Goal: Task Accomplishment & Management: Use online tool/utility

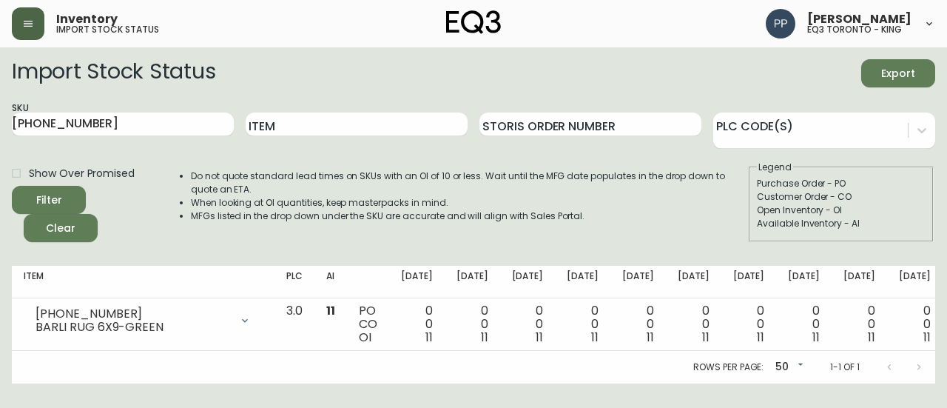
click at [33, 21] on icon "button" at bounding box center [28, 24] width 12 height 12
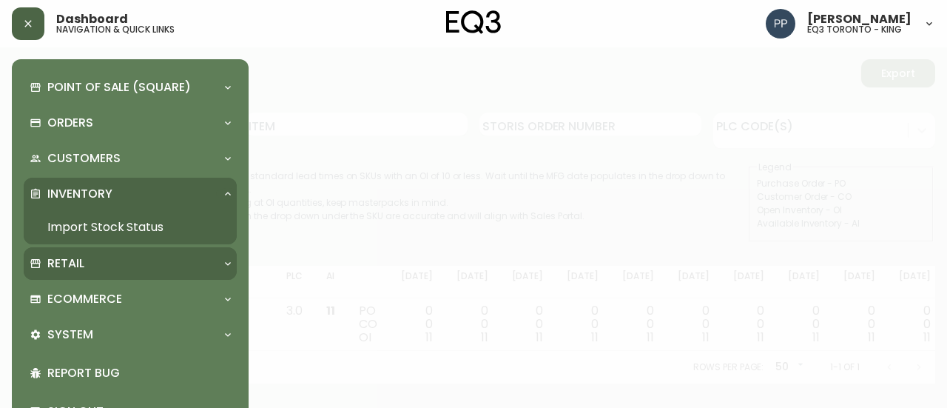
click at [82, 266] on p "Retail" at bounding box center [65, 263] width 37 height 16
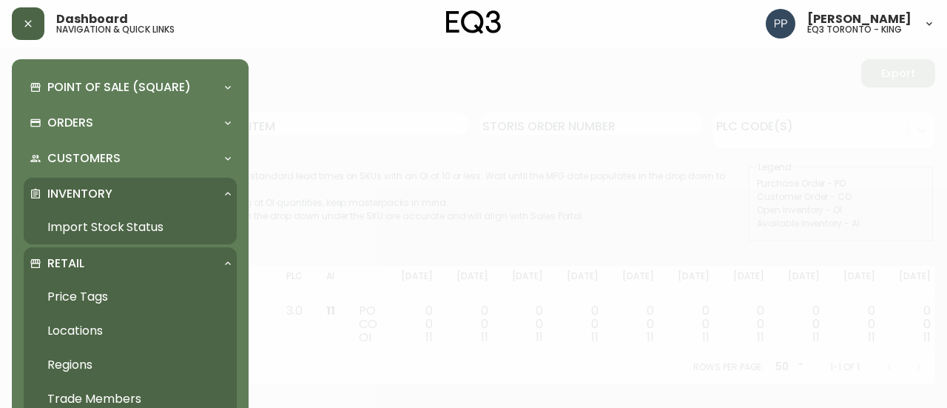
click at [101, 300] on link "Price Tags" at bounding box center [130, 297] width 213 height 34
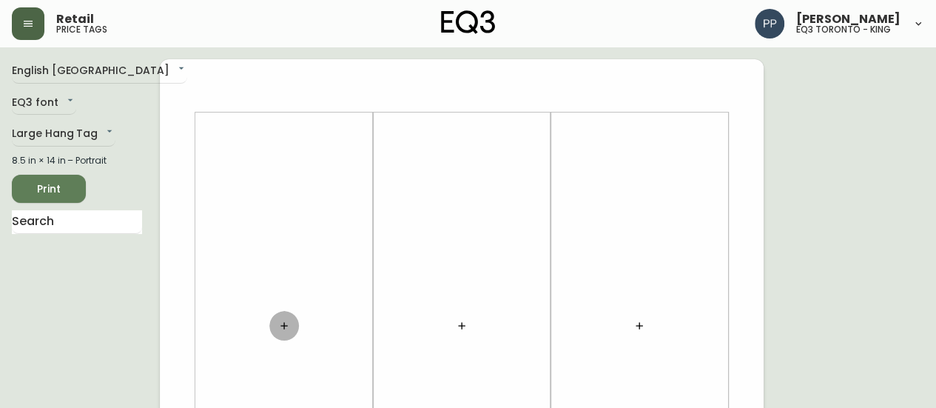
click at [286, 331] on button "button" at bounding box center [284, 326] width 30 height 30
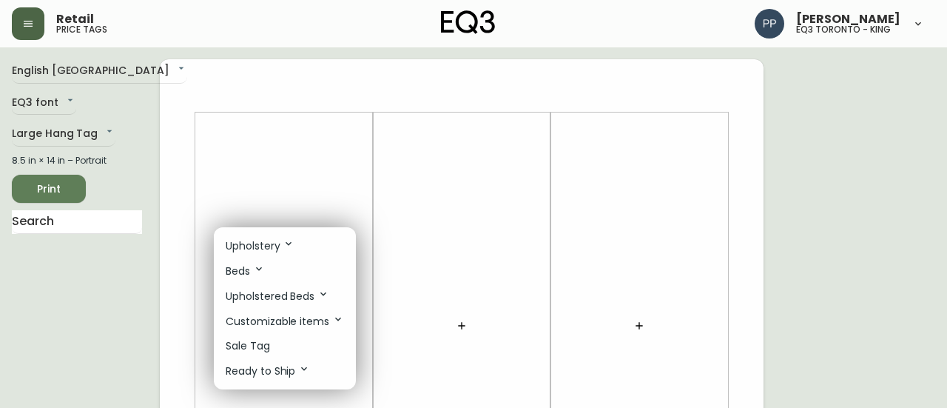
click at [99, 225] on div at bounding box center [473, 204] width 947 height 408
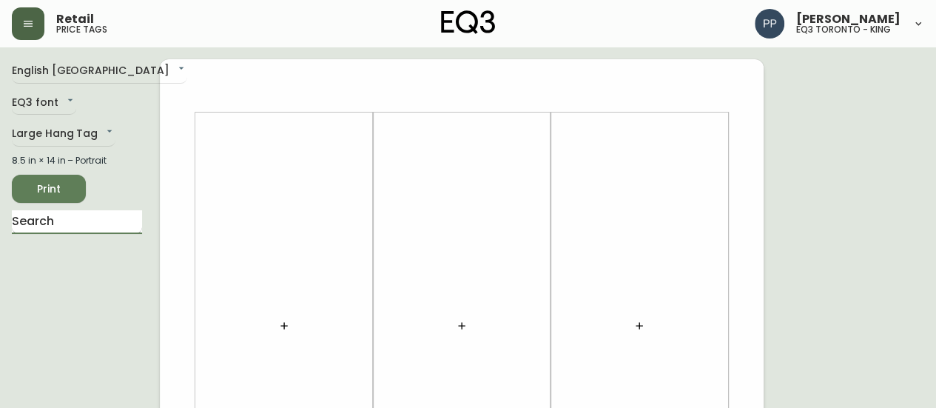
click at [104, 223] on input "text" at bounding box center [77, 222] width 130 height 24
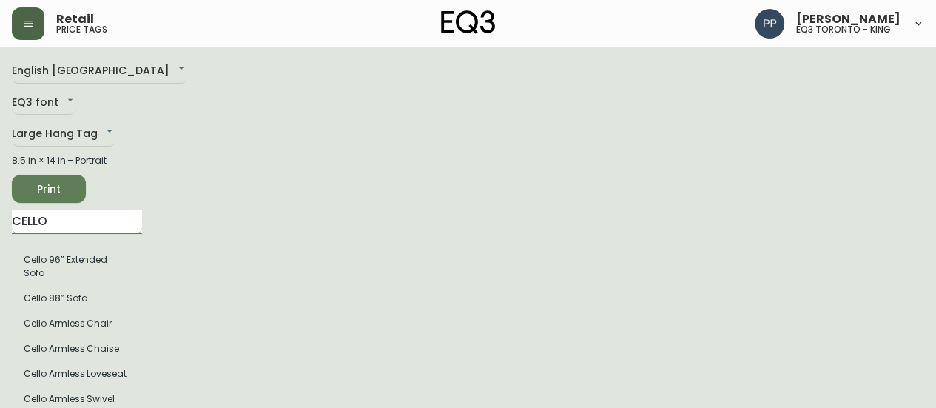
click at [72, 226] on input "CELLO" at bounding box center [77, 222] width 130 height 24
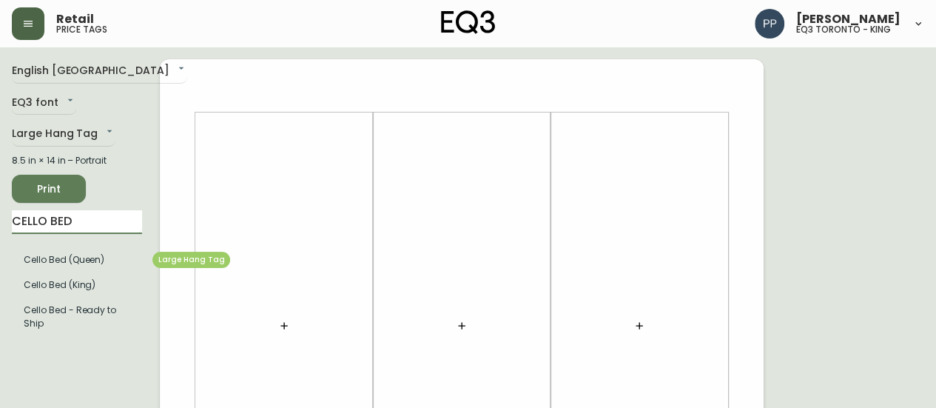
type input "CELLO BED"
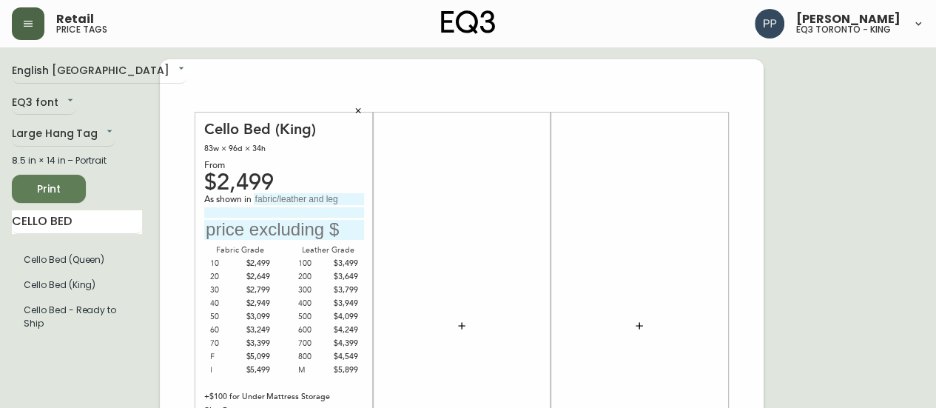
click at [300, 193] on input "text" at bounding box center [309, 199] width 110 height 12
type input "g"
drag, startPoint x: 337, startPoint y: 200, endPoint x: 252, endPoint y: 202, distance: 85.1
click at [252, 204] on div "As shown in Gr 30 Valley Earth" at bounding box center [284, 199] width 160 height 13
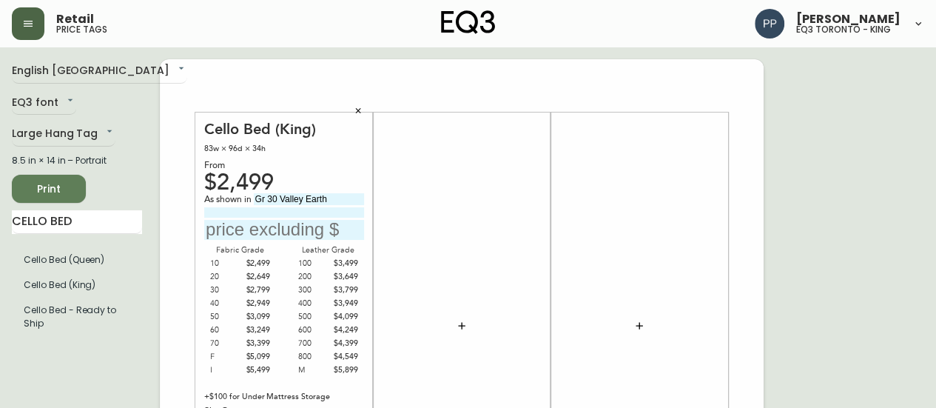
type input "Gr 30 Valley Earth"
click at [363, 107] on button "button" at bounding box center [358, 111] width 22 height 22
click at [309, 199] on input "text" at bounding box center [309, 199] width 110 height 12
paste input "Gr 30 Valley Earth"
type input "Gr 30 Valley Earth"
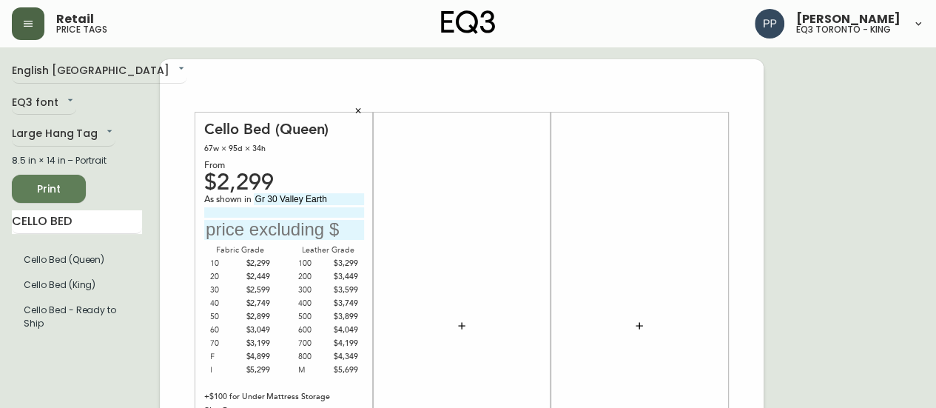
click at [292, 230] on input "text" at bounding box center [284, 230] width 160 height 20
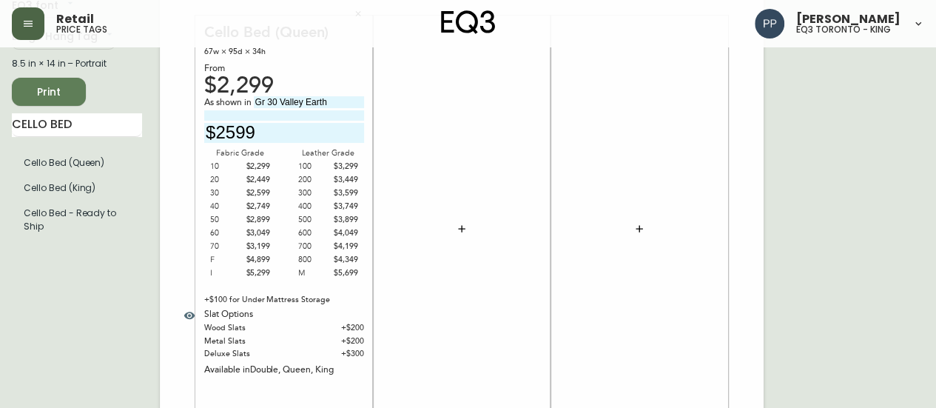
scroll to position [74, 0]
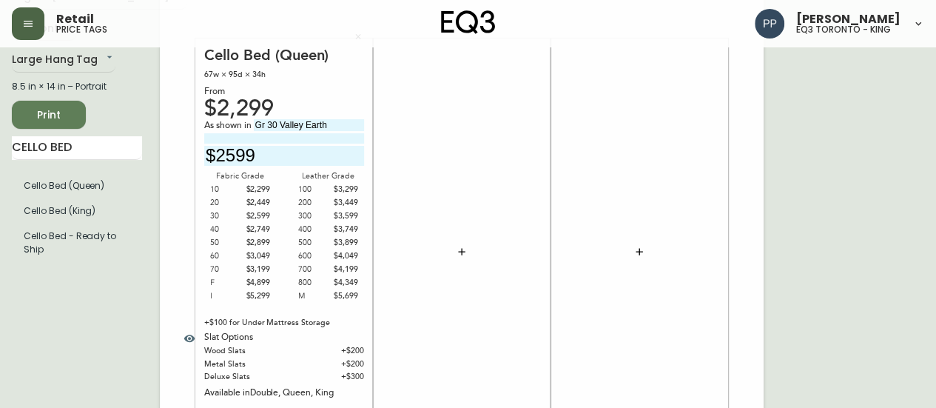
type input "$2599"
drag, startPoint x: 10, startPoint y: 144, endPoint x: 0, endPoint y: 155, distance: 15.7
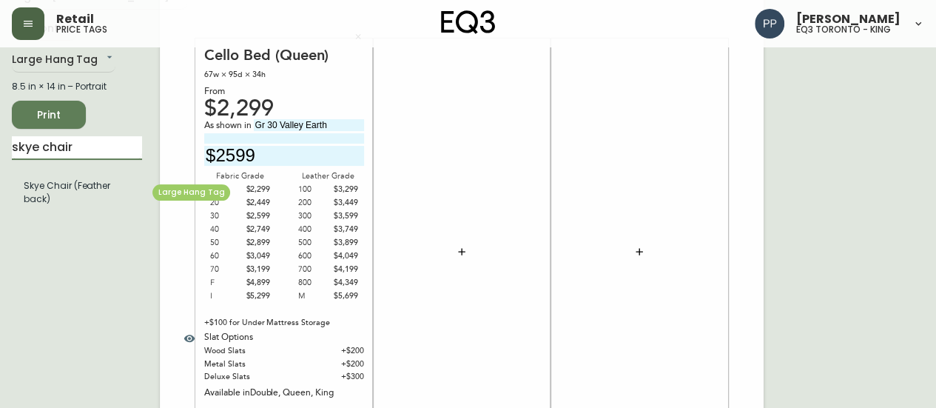
type input "skye chair"
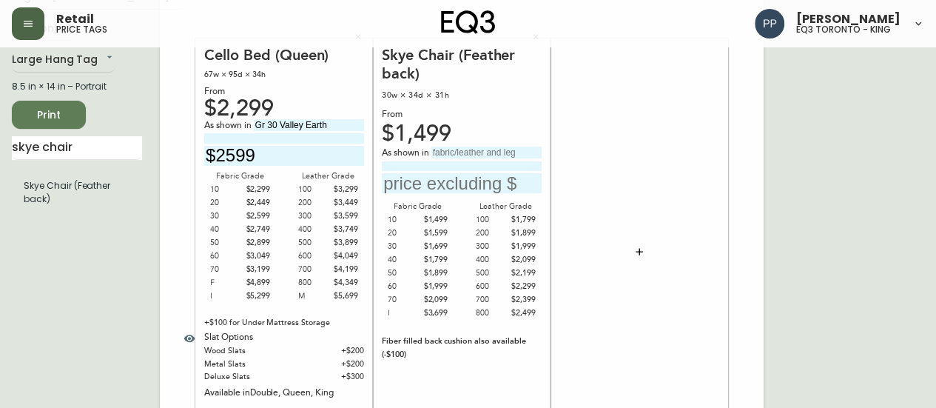
click at [493, 149] on input "text" at bounding box center [486, 152] width 110 height 12
type input "g"
type input "Gr 10 Selby Navy"
click at [478, 184] on input "text" at bounding box center [462, 183] width 160 height 20
type input "$1499"
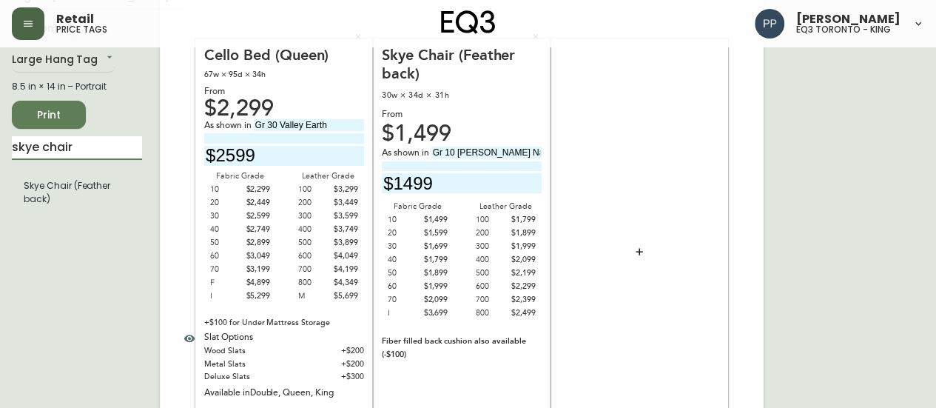
drag, startPoint x: 95, startPoint y: 152, endPoint x: 0, endPoint y: 169, distance: 96.1
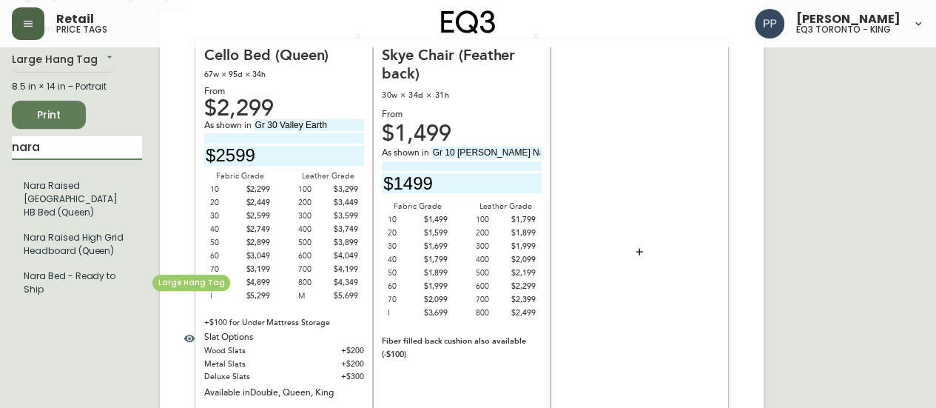
type input "nara"
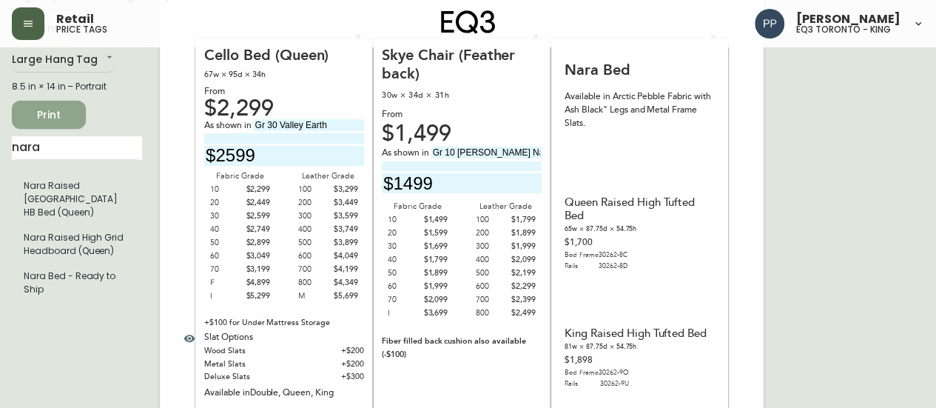
click at [49, 109] on span "Print" at bounding box center [49, 115] width 50 height 18
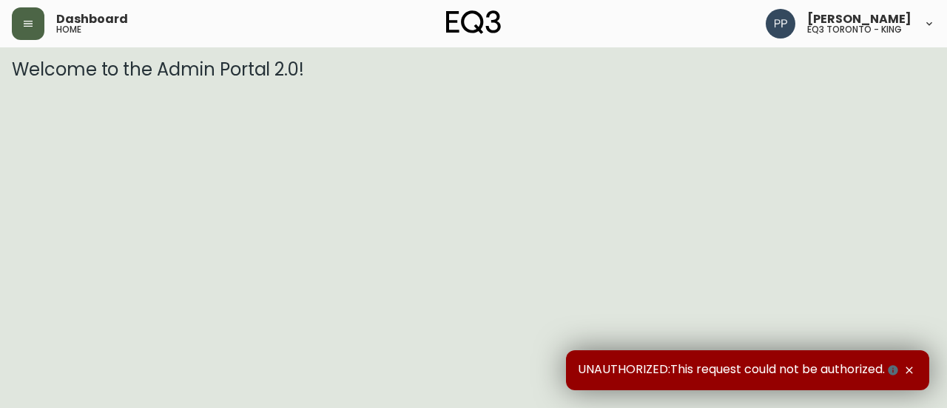
click at [27, 21] on icon "button" at bounding box center [28, 24] width 12 height 12
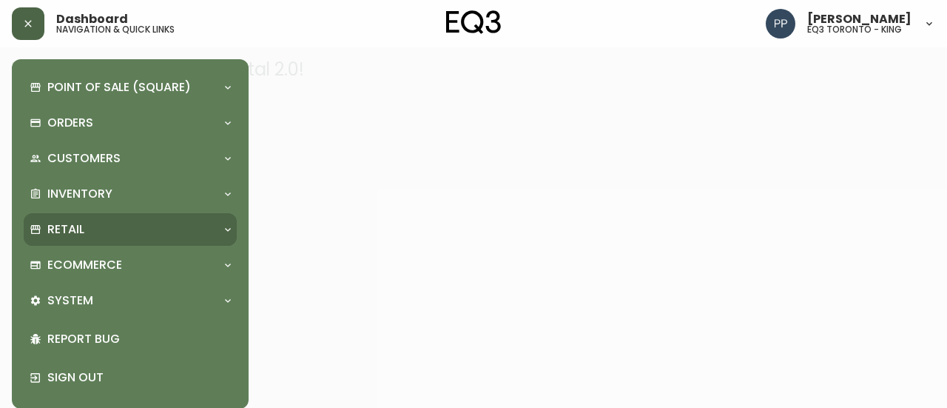
click at [90, 230] on div "Retail" at bounding box center [123, 229] width 186 height 16
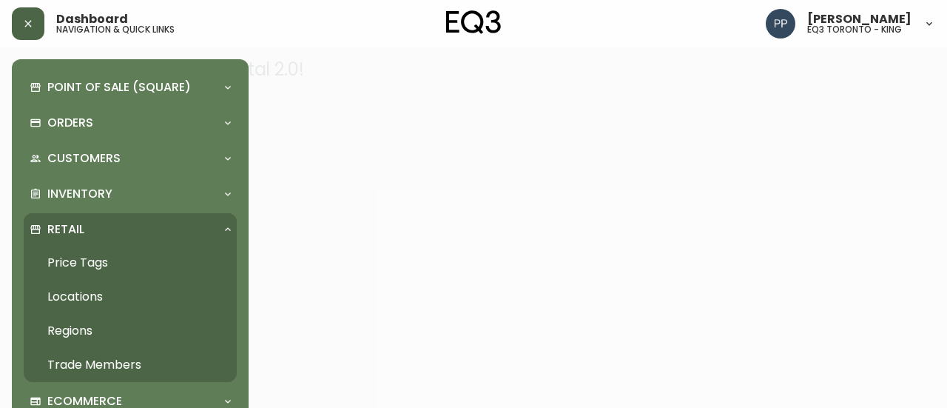
click at [98, 258] on link "Price Tags" at bounding box center [130, 263] width 213 height 34
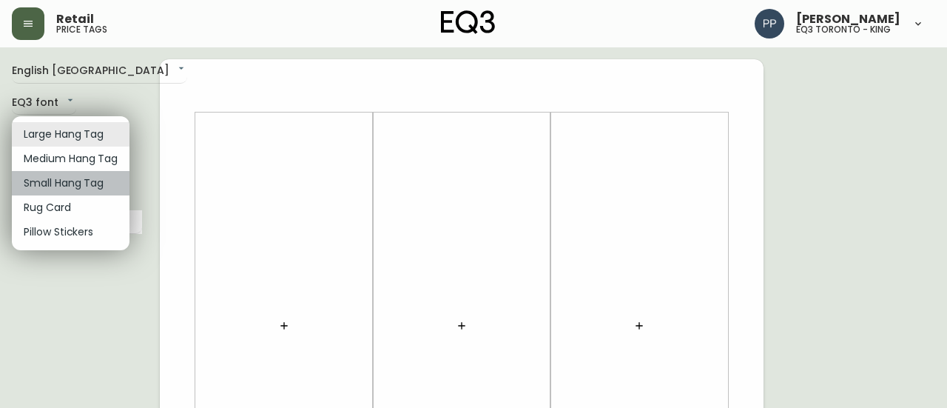
click at [103, 186] on li "Small Hang Tag" at bounding box center [71, 183] width 118 height 24
type input "small"
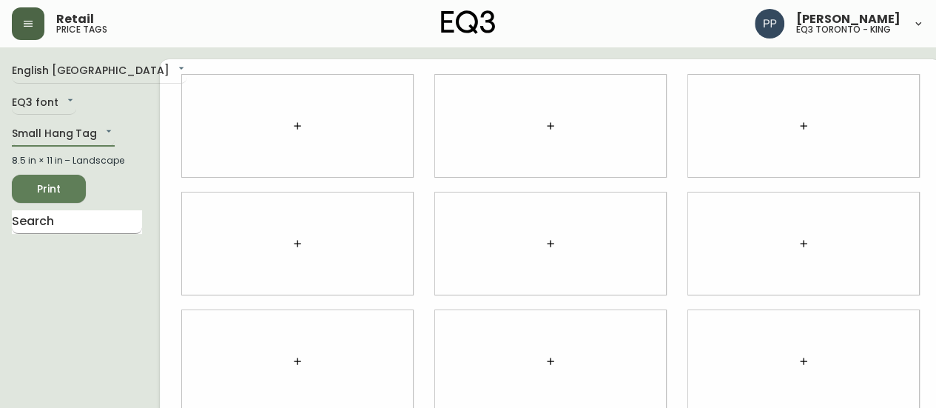
click at [100, 216] on input "text" at bounding box center [77, 222] width 130 height 24
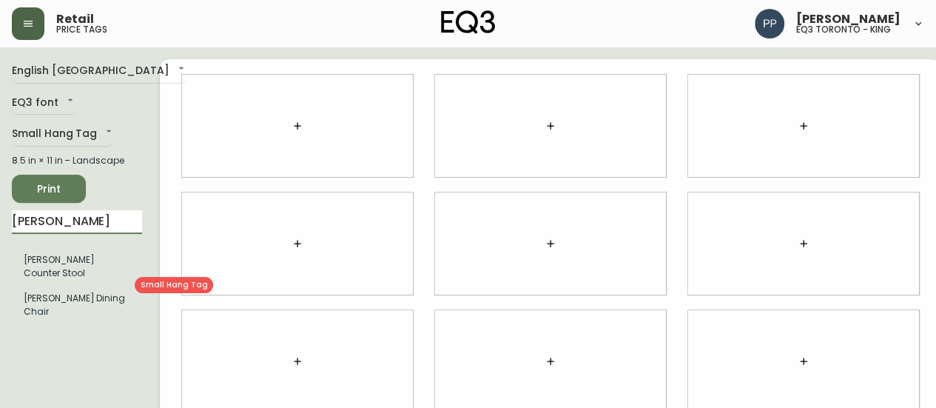
type input "tami"
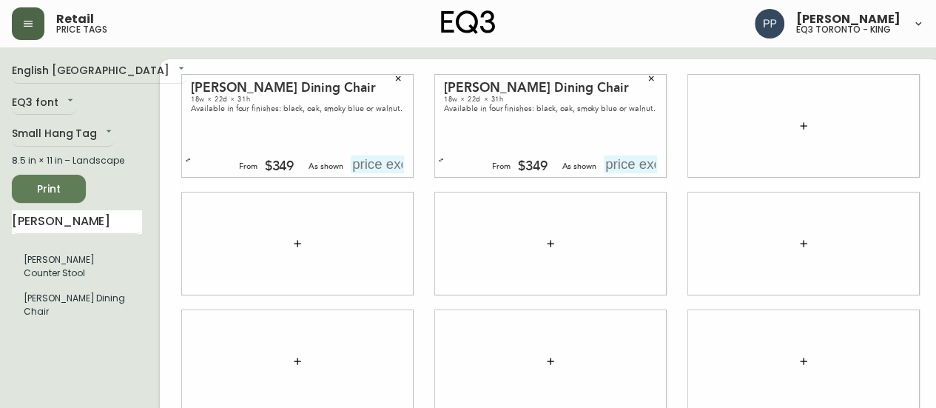
click at [357, 166] on input "text" at bounding box center [377, 164] width 53 height 18
type input "$2"
type input "$349"
click at [605, 171] on input "text" at bounding box center [630, 164] width 53 height 18
type input "$349"
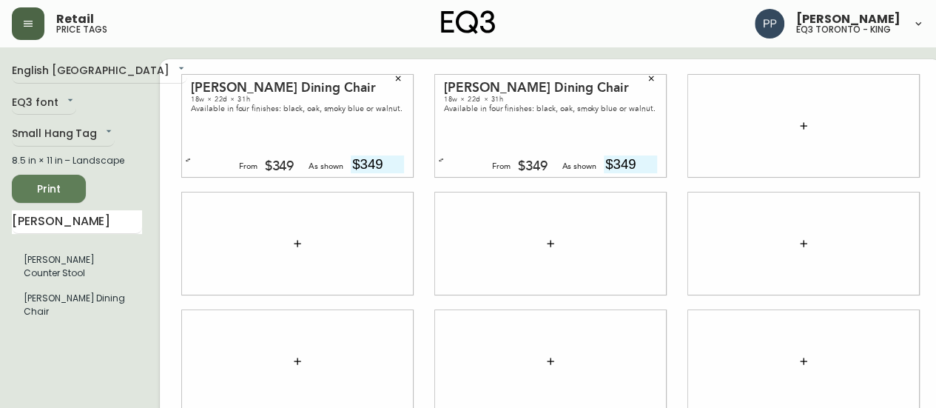
drag, startPoint x: 78, startPoint y: 224, endPoint x: 0, endPoint y: 229, distance: 78.5
click at [0, 229] on main "English Canada en_CA EQ3 font EQ3 Small Hang Tag small 8.5 in × 11 in – Landsca…" at bounding box center [468, 355] width 936 height 616
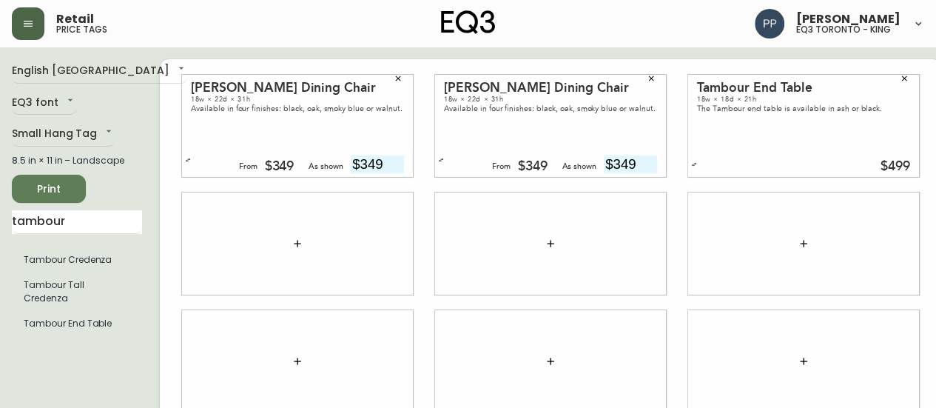
drag, startPoint x: 95, startPoint y: 227, endPoint x: 0, endPoint y: 257, distance: 100.1
click at [0, 257] on main "English Canada en_CA EQ3 font EQ3 Small Hang Tag small 8.5 in × 11 in – Landsca…" at bounding box center [468, 355] width 936 height 616
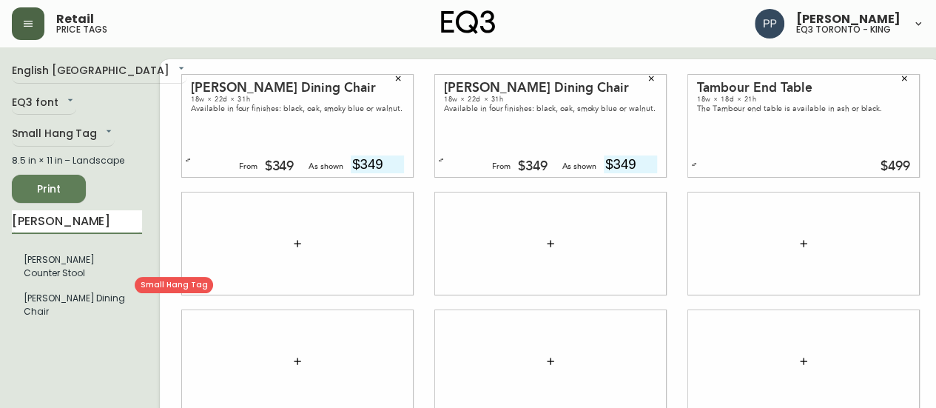
type input "tami"
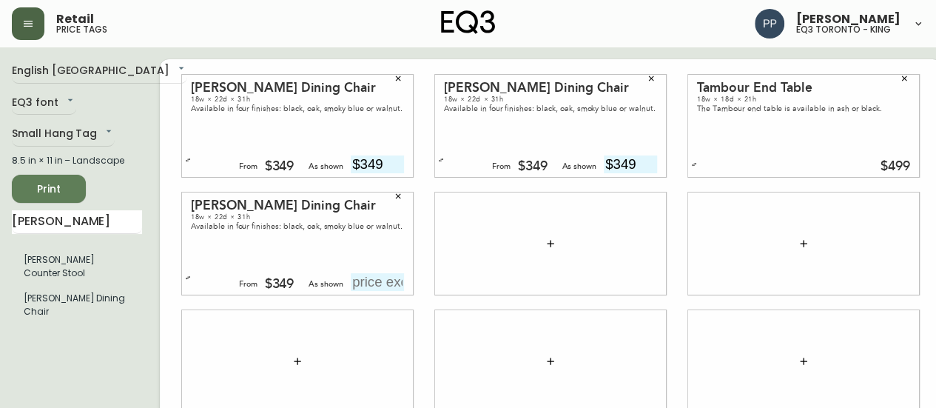
click at [59, 195] on span "Print" at bounding box center [49, 189] width 50 height 18
click at [70, 188] on span "Print" at bounding box center [49, 189] width 50 height 18
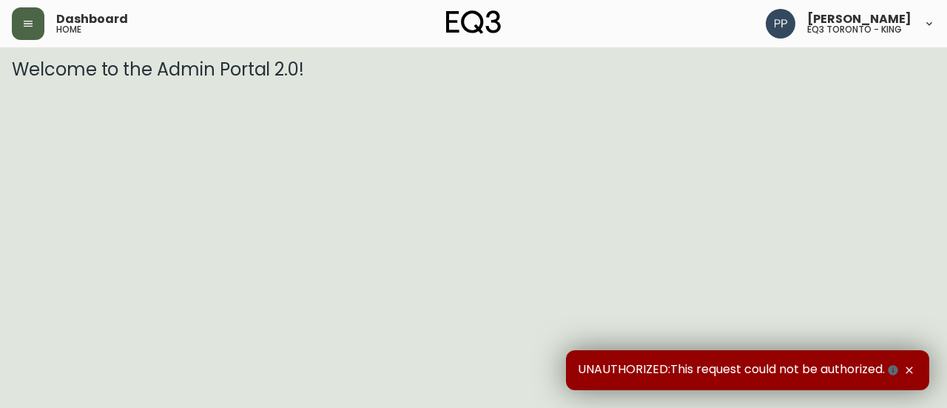
click at [21, 30] on button "button" at bounding box center [28, 23] width 33 height 33
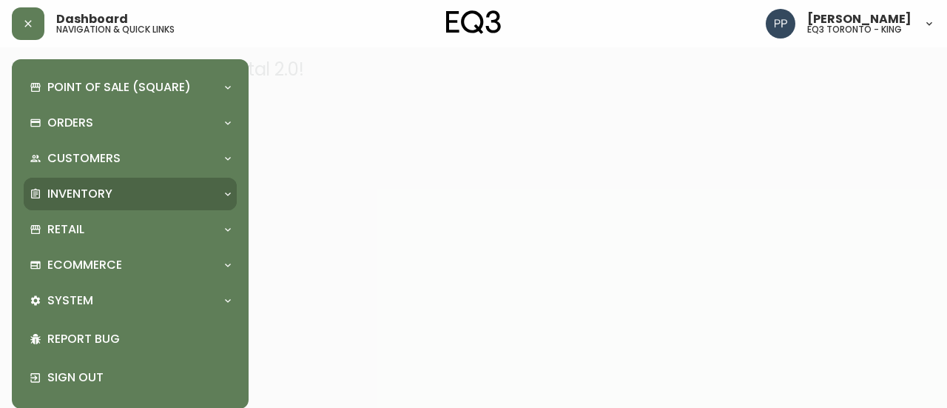
click at [118, 190] on div "Inventory" at bounding box center [123, 194] width 186 height 16
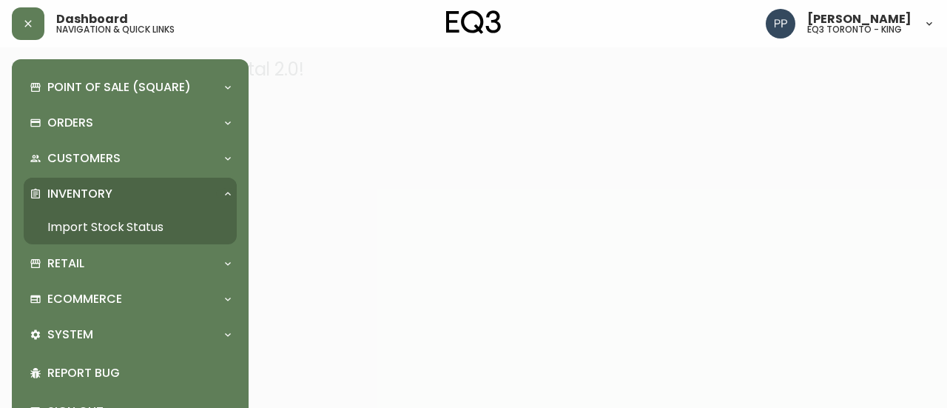
click at [135, 221] on link "Import Stock Status" at bounding box center [130, 227] width 213 height 34
